Goal: Information Seeking & Learning: Find specific fact

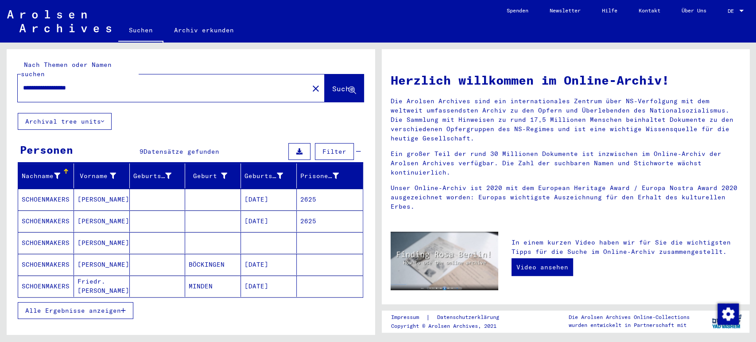
click at [121, 307] on icon "button" at bounding box center [123, 310] width 5 height 6
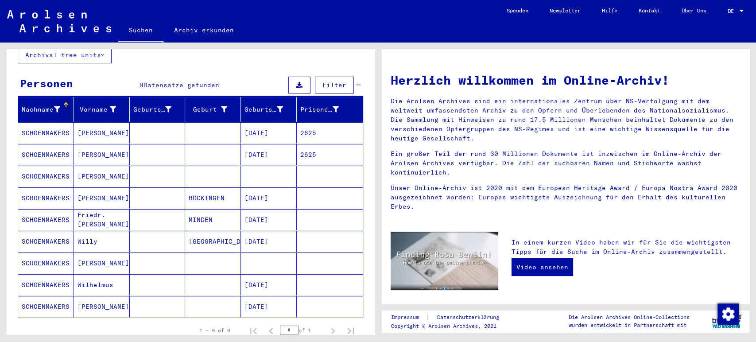
scroll to position [87, 0]
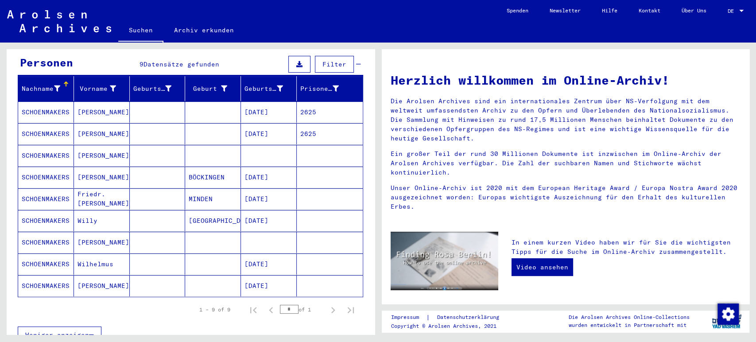
click at [191, 253] on mat-cell at bounding box center [213, 263] width 56 height 21
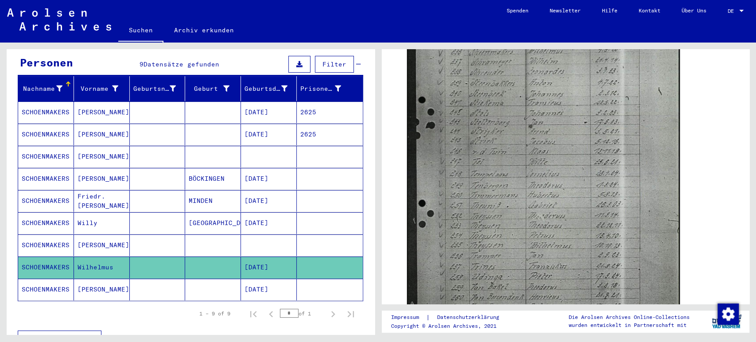
scroll to position [407, 0]
click at [276, 279] on mat-cell "[DATE]" at bounding box center [269, 290] width 56 height 22
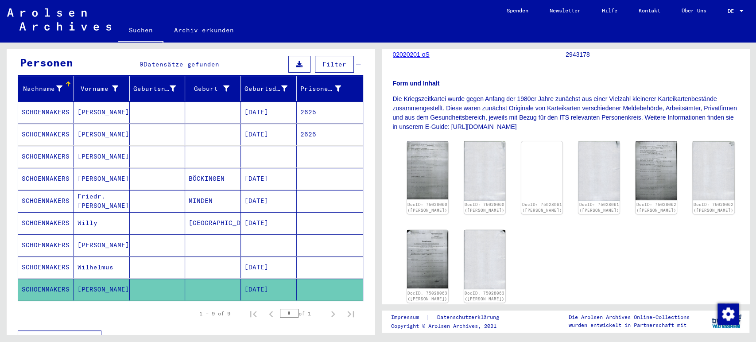
scroll to position [130, 0]
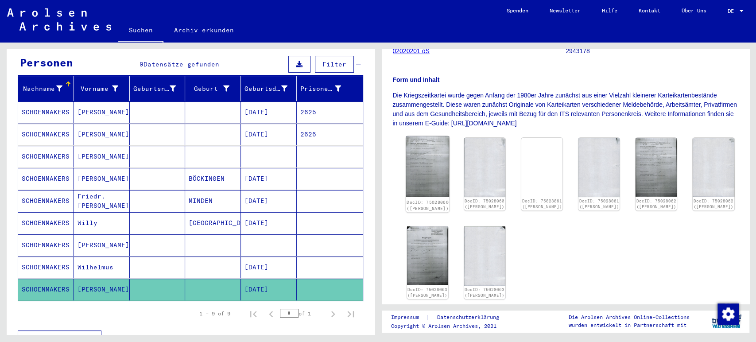
click at [427, 175] on img at bounding box center [427, 166] width 43 height 61
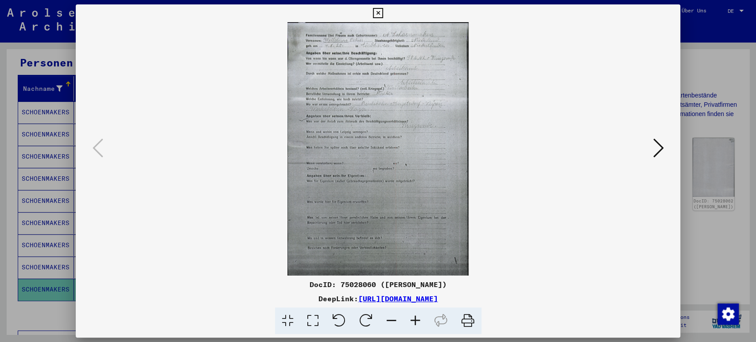
click at [417, 324] on icon at bounding box center [416, 320] width 24 height 27
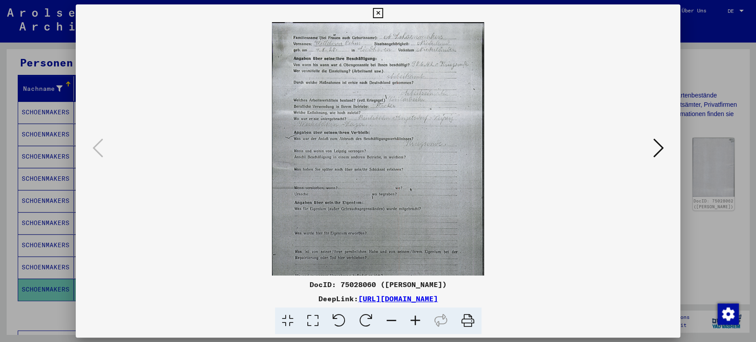
click at [417, 324] on icon at bounding box center [416, 320] width 24 height 27
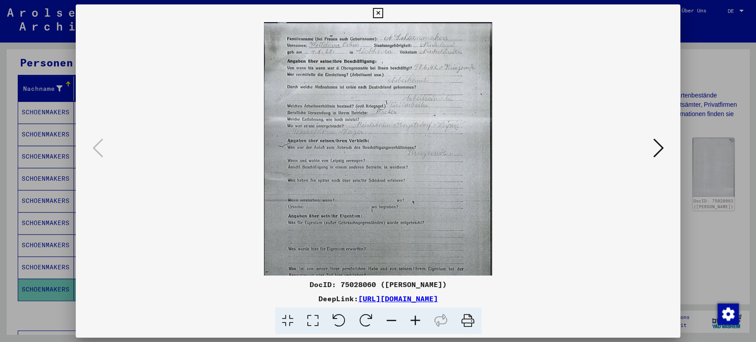
click at [417, 324] on icon at bounding box center [416, 320] width 24 height 27
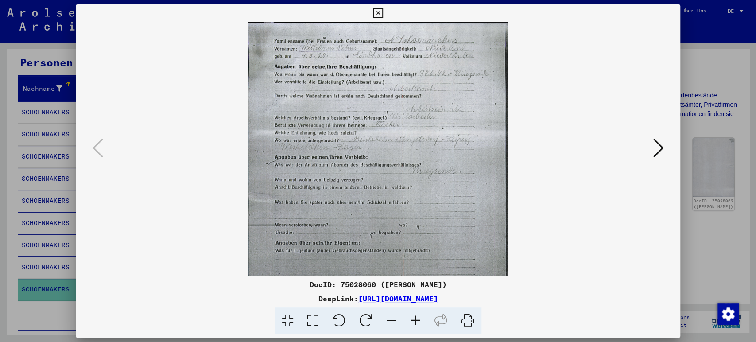
click at [417, 324] on icon at bounding box center [416, 320] width 24 height 27
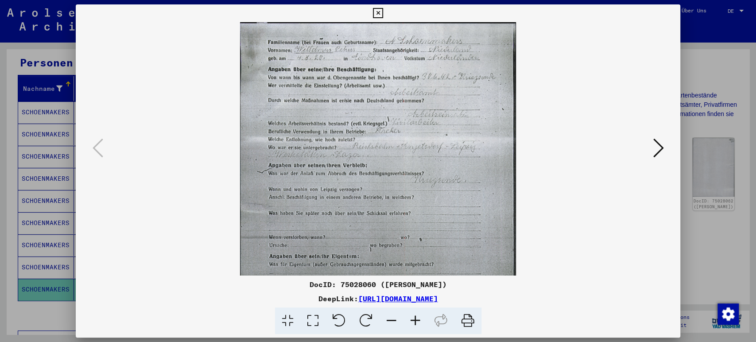
click at [417, 324] on icon at bounding box center [416, 320] width 24 height 27
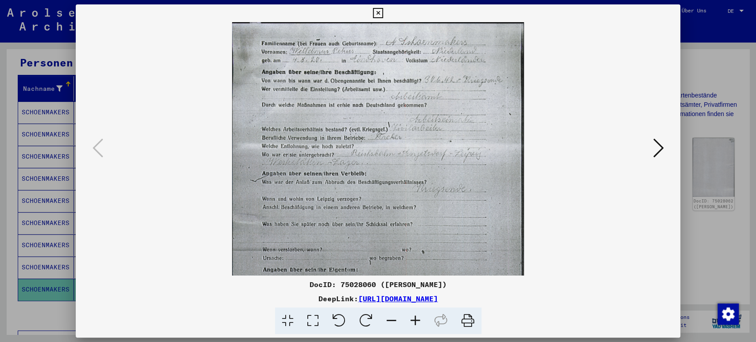
click at [417, 324] on icon at bounding box center [416, 320] width 24 height 27
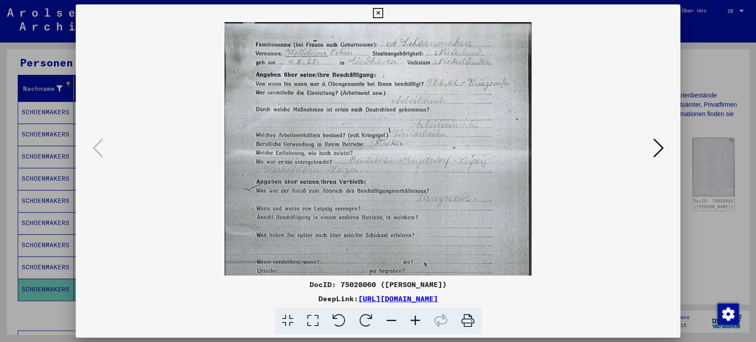
click at [417, 324] on icon at bounding box center [416, 320] width 24 height 27
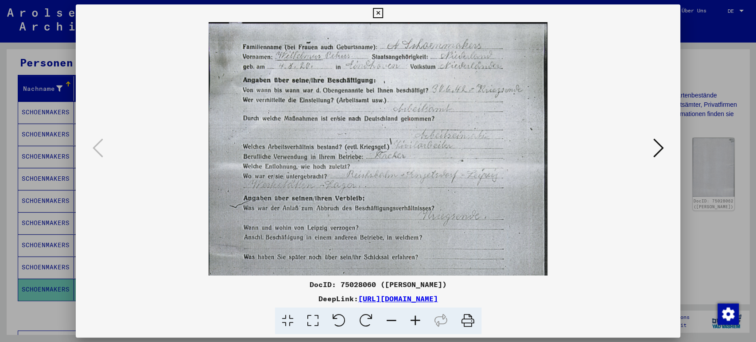
click at [417, 324] on icon at bounding box center [416, 320] width 24 height 27
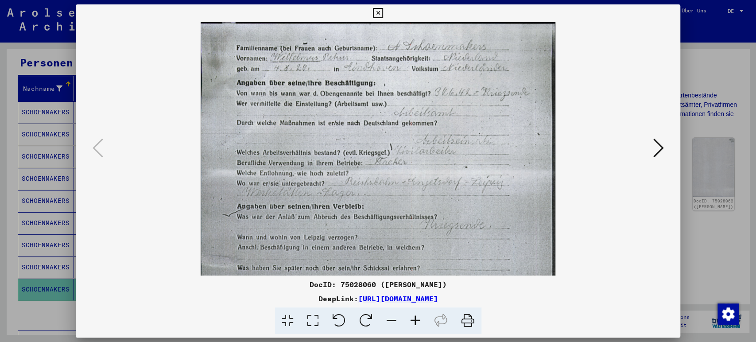
click at [417, 324] on icon at bounding box center [416, 320] width 24 height 27
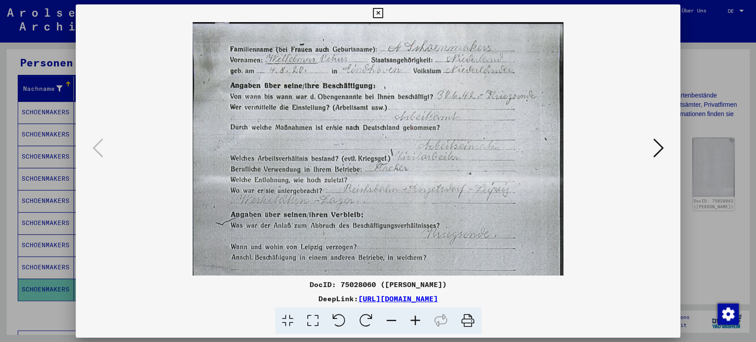
click at [417, 324] on icon at bounding box center [416, 320] width 24 height 27
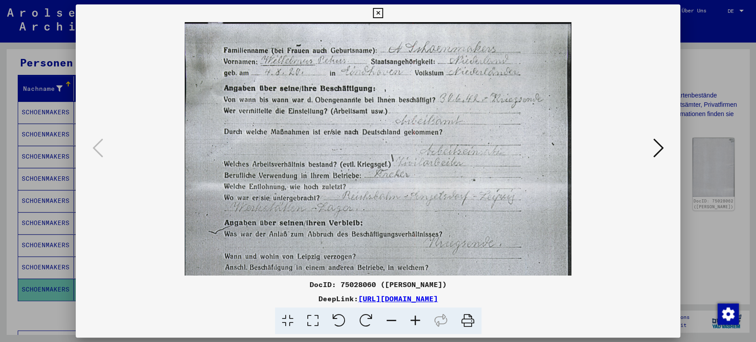
click at [417, 324] on icon at bounding box center [416, 320] width 24 height 27
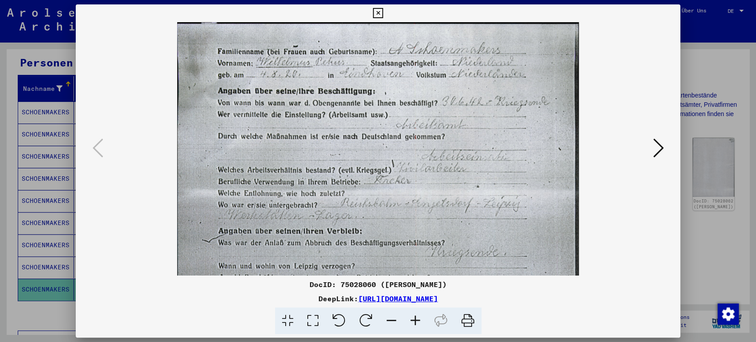
click at [381, 9] on icon at bounding box center [378, 13] width 10 height 11
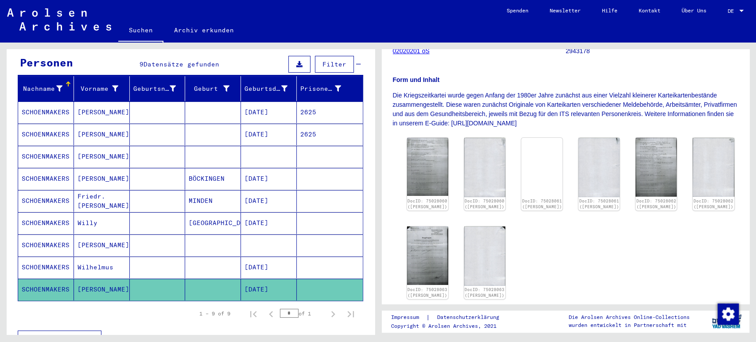
click at [257, 256] on mat-cell "[DATE]" at bounding box center [269, 267] width 56 height 22
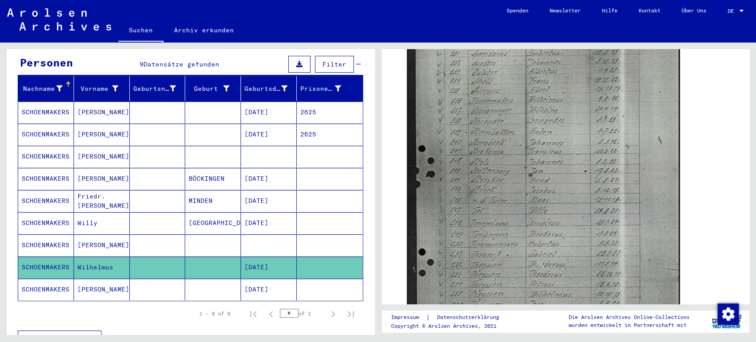
scroll to position [338, 0]
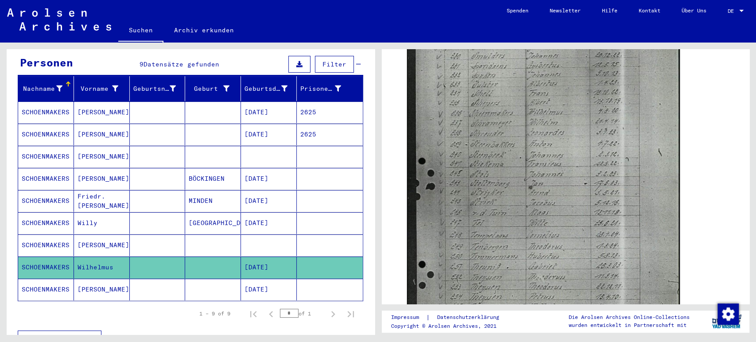
click at [261, 234] on mat-cell at bounding box center [269, 245] width 56 height 22
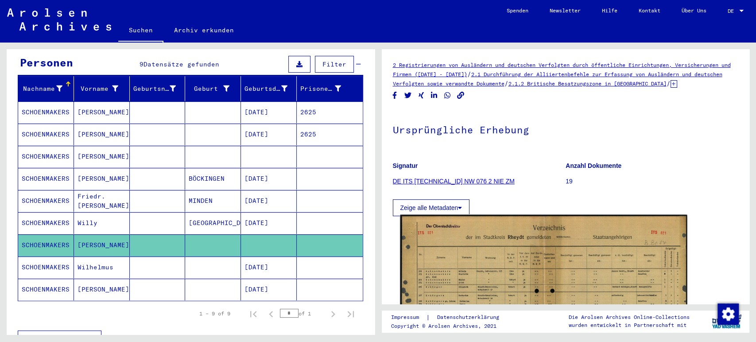
click at [501, 257] on img at bounding box center [543, 317] width 287 height 205
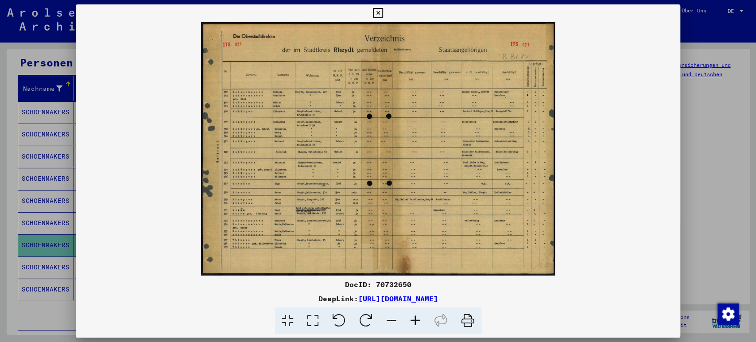
click at [420, 318] on icon at bounding box center [416, 320] width 24 height 27
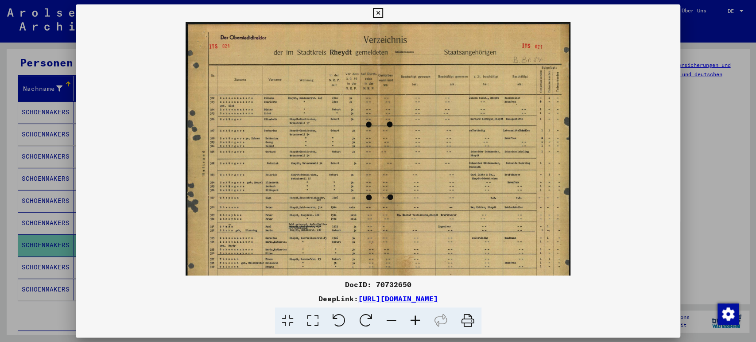
click at [420, 318] on icon at bounding box center [416, 320] width 24 height 27
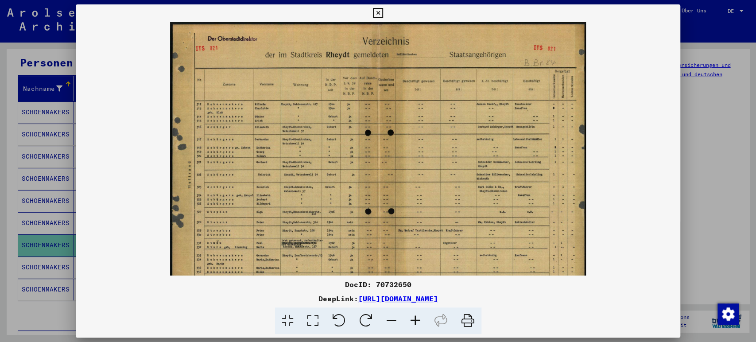
click at [420, 318] on icon at bounding box center [416, 320] width 24 height 27
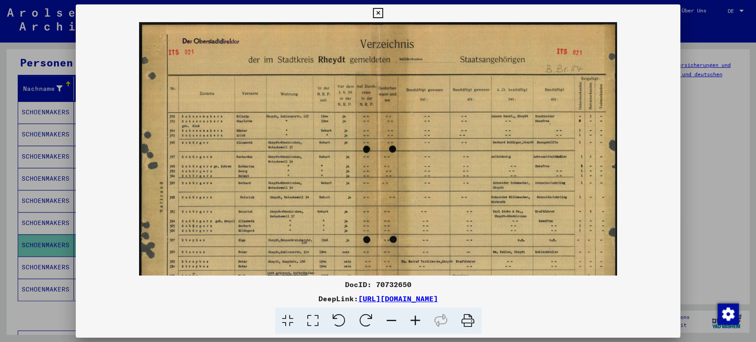
click at [420, 318] on icon at bounding box center [416, 320] width 24 height 27
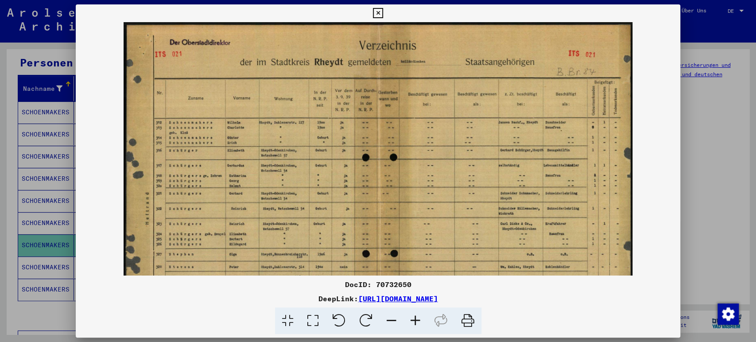
click at [420, 318] on icon at bounding box center [416, 320] width 24 height 27
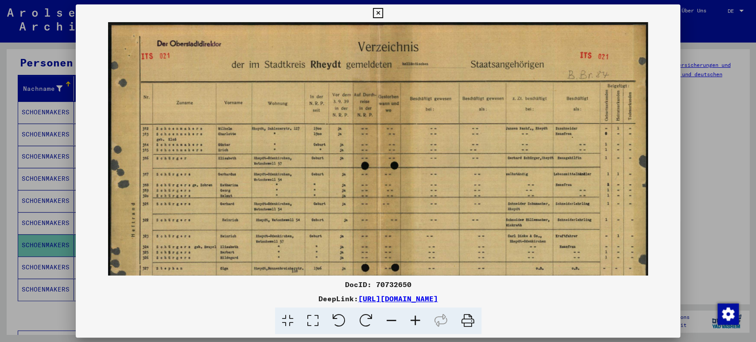
click at [420, 318] on icon at bounding box center [416, 320] width 24 height 27
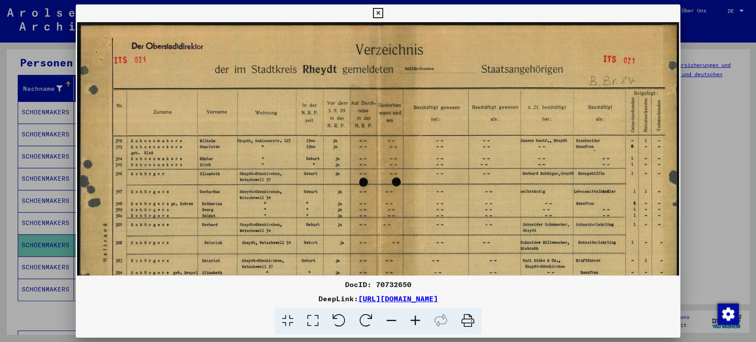
click at [420, 318] on icon at bounding box center [416, 320] width 24 height 27
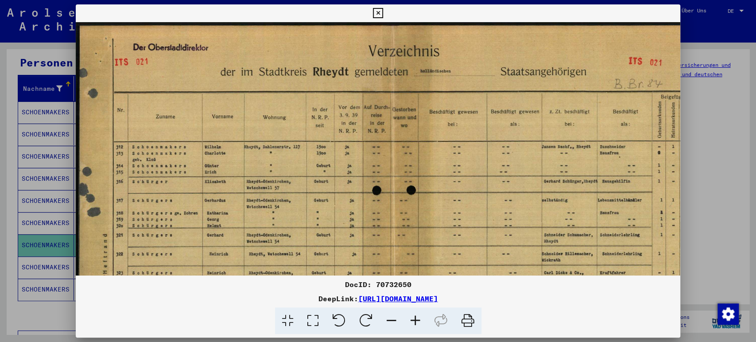
click at [420, 318] on icon at bounding box center [416, 320] width 24 height 27
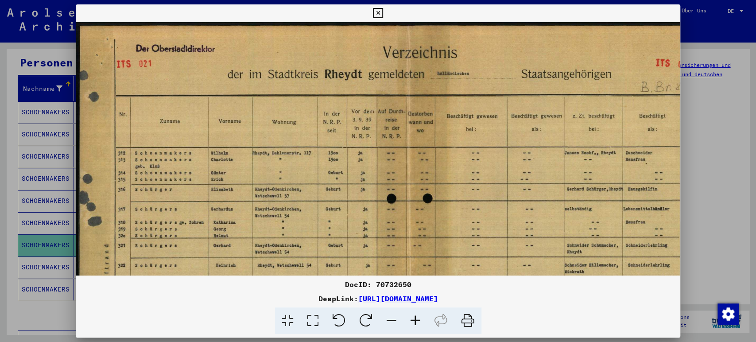
click at [420, 318] on icon at bounding box center [416, 320] width 24 height 27
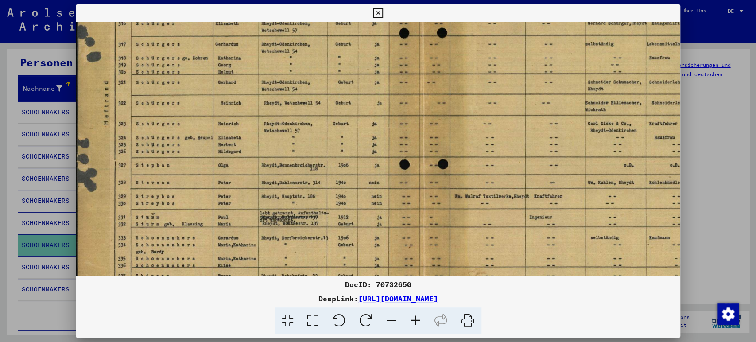
scroll to position [181, 0]
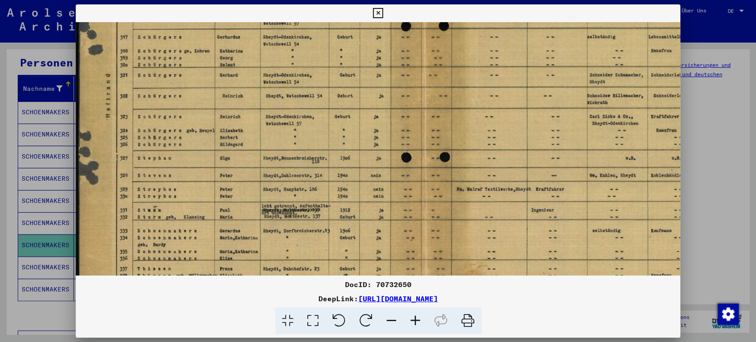
drag, startPoint x: 249, startPoint y: 259, endPoint x: 265, endPoint y: 78, distance: 181.5
click at [265, 78] on img at bounding box center [423, 89] width 695 height 497
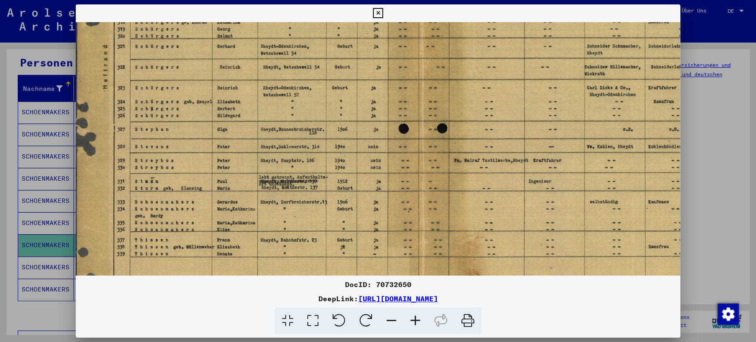
scroll to position [243, 1]
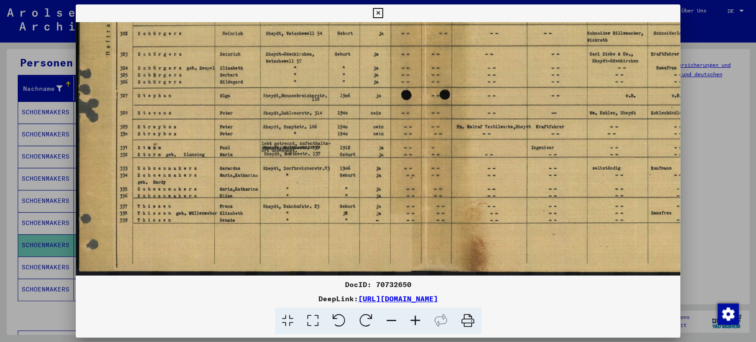
drag, startPoint x: 212, startPoint y: 210, endPoint x: 212, endPoint y: 141, distance: 68.7
click at [212, 141] on img at bounding box center [423, 27] width 695 height 497
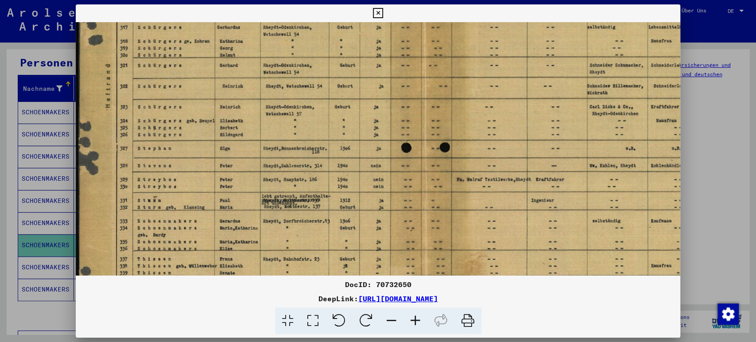
drag, startPoint x: 202, startPoint y: 123, endPoint x: 202, endPoint y: 194, distance: 70.9
click at [202, 194] on img at bounding box center [423, 80] width 695 height 497
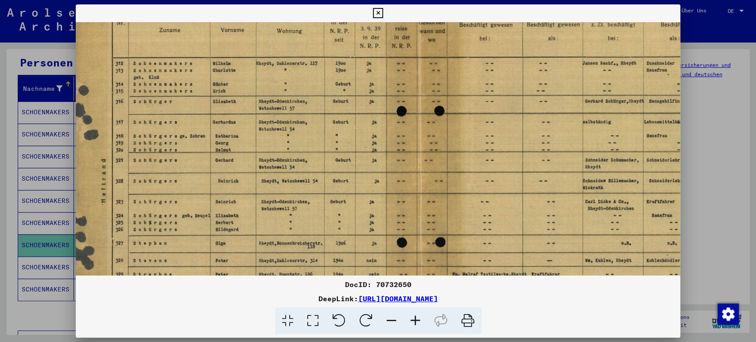
drag, startPoint x: 195, startPoint y: 88, endPoint x: 191, endPoint y: 166, distance: 77.6
click at [191, 166] on img at bounding box center [418, 174] width 695 height 497
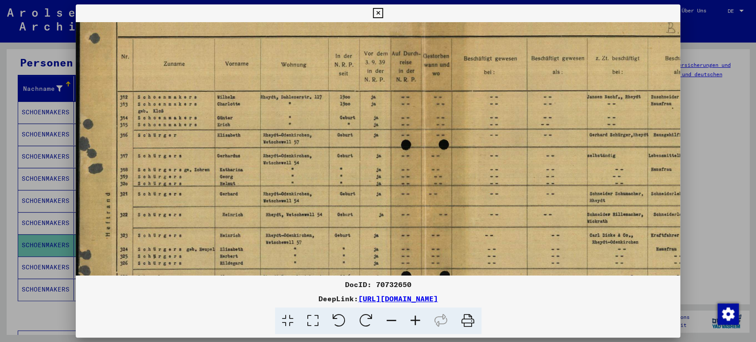
scroll to position [62, 0]
drag, startPoint x: 344, startPoint y: 96, endPoint x: 376, endPoint y: 131, distance: 47.0
click at [376, 131] on img at bounding box center [423, 209] width 695 height 497
